Goal: Transaction & Acquisition: Purchase product/service

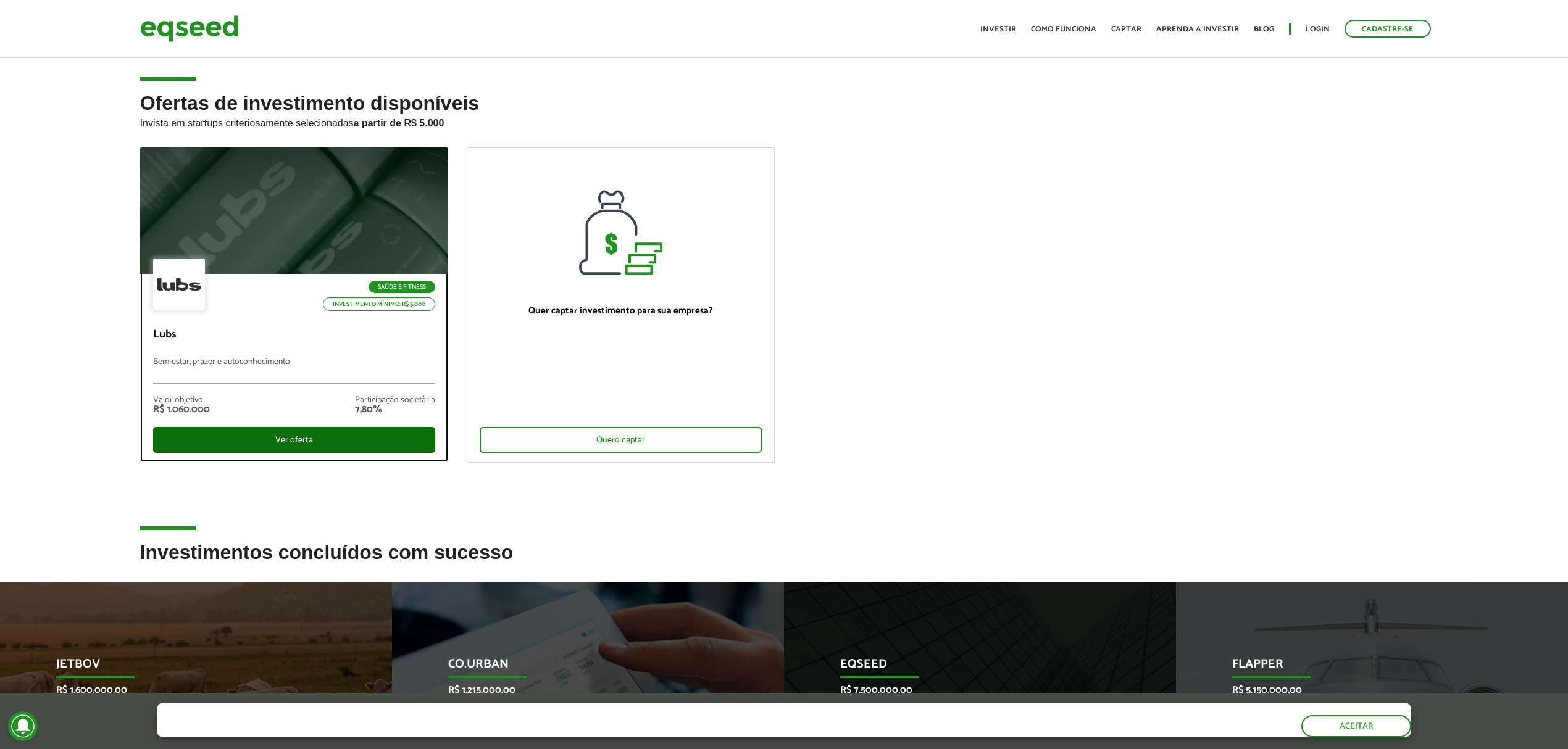
drag, startPoint x: 314, startPoint y: 438, endPoint x: 322, endPoint y: 438, distance: 8.0
click at [314, 438] on div "Ver oferta" at bounding box center [294, 440] width 282 height 26
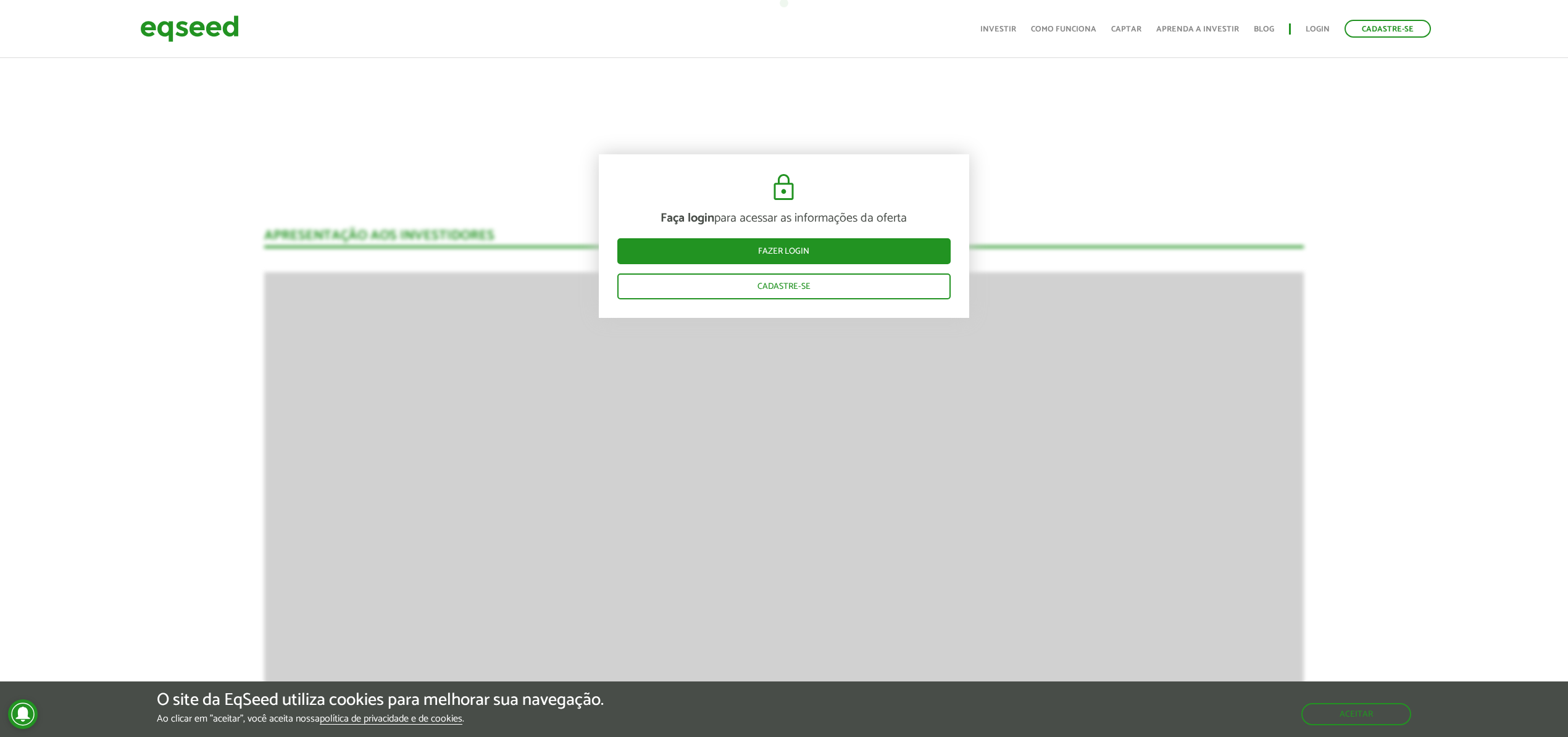
scroll to position [1235, 0]
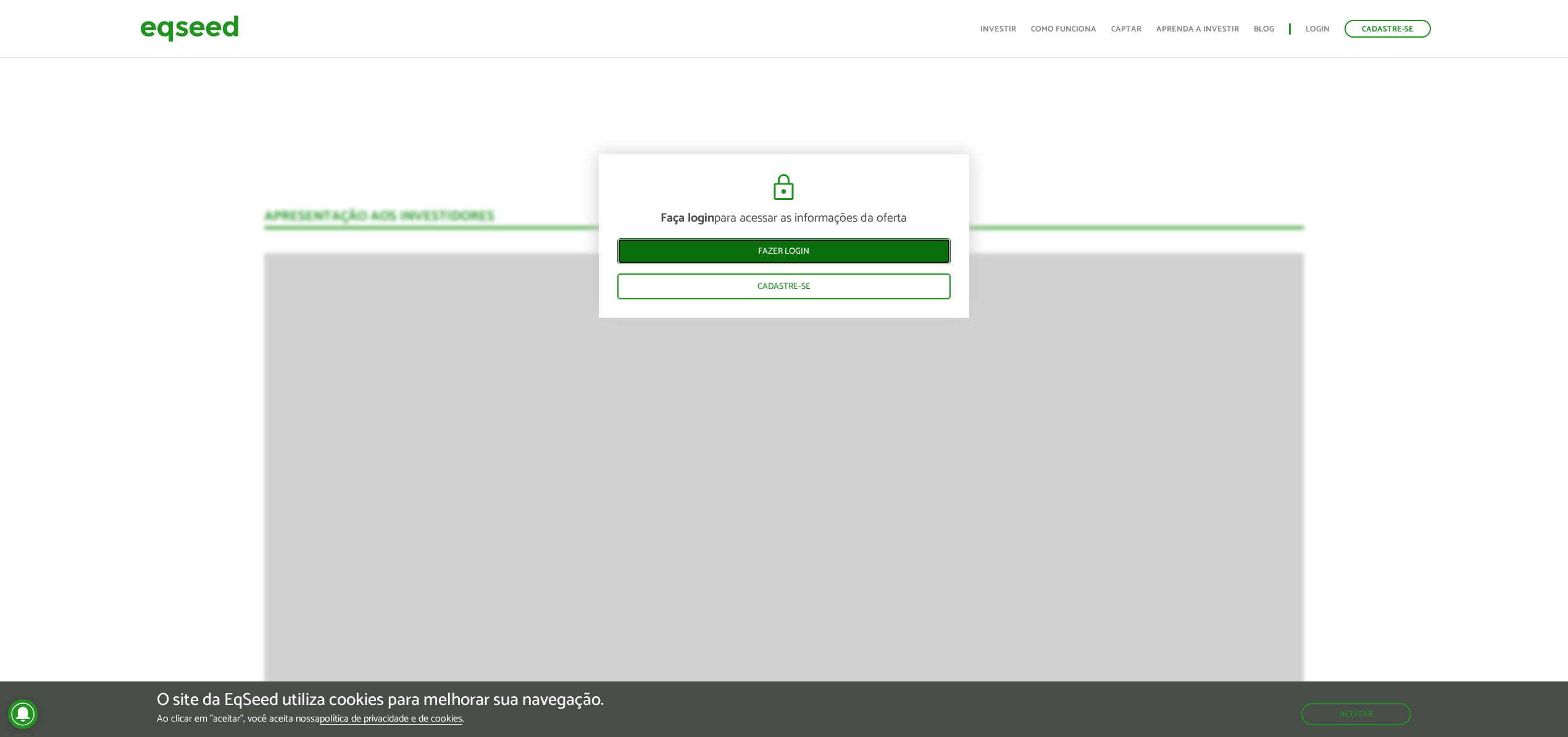
click at [813, 247] on link "Fazer login" at bounding box center [783, 251] width 333 height 26
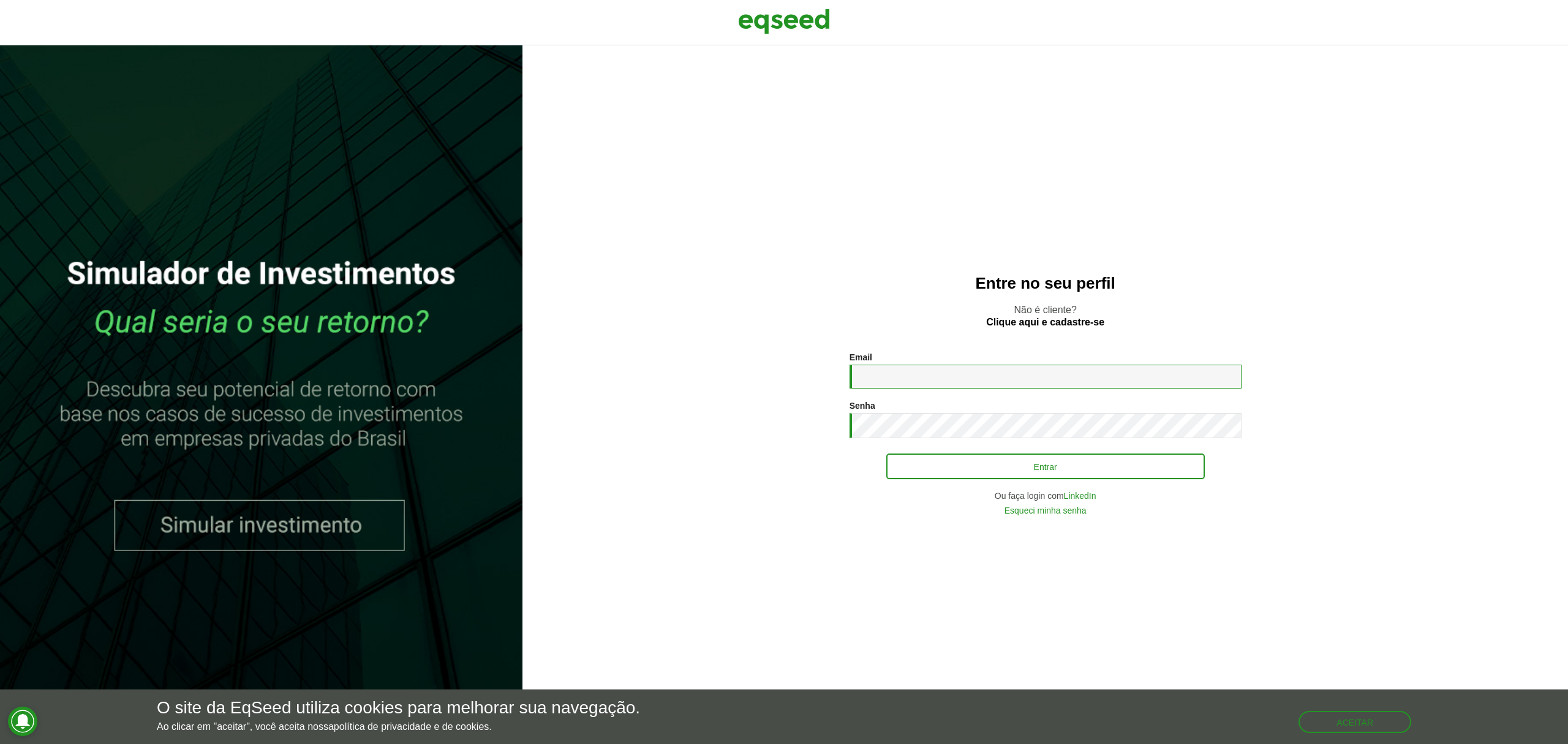
type input "**********"
click at [990, 456] on button "Entrar" at bounding box center [1045, 466] width 319 height 23
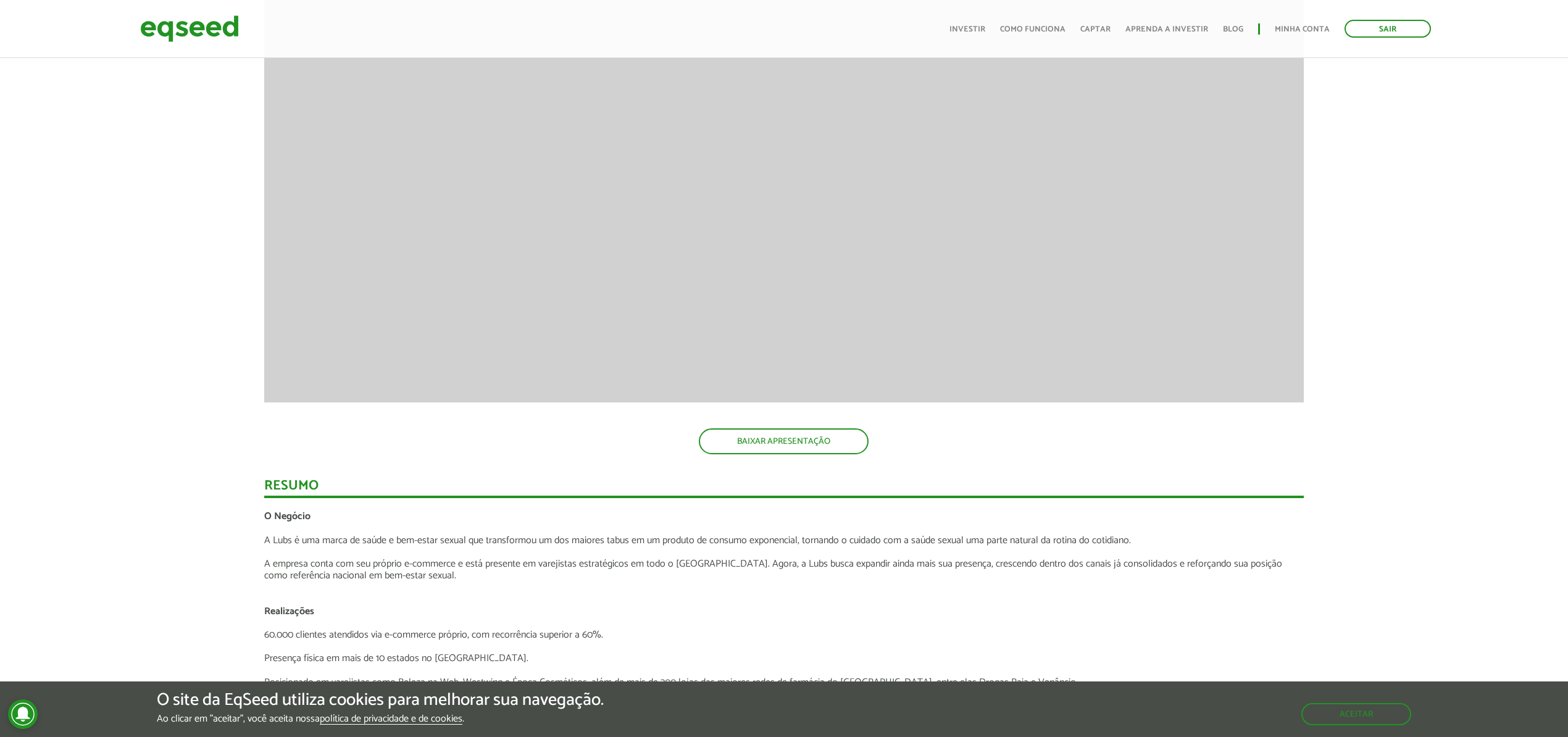
scroll to position [1152, 0]
